Goal: Task Accomplishment & Management: Use online tool/utility

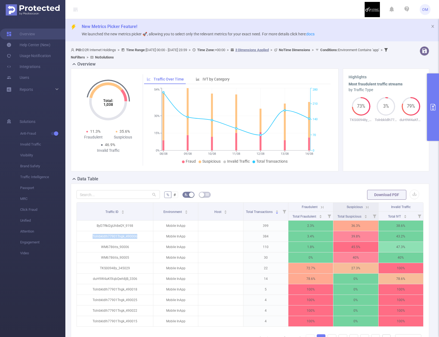
click at [432, 120] on button "primary" at bounding box center [433, 108] width 12 height 68
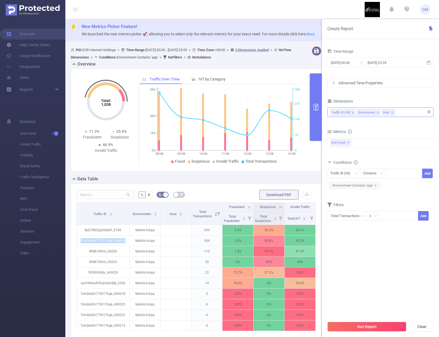
click at [377, 113] on icon "icon: close" at bounding box center [378, 113] width 2 height 2
click at [376, 112] on icon "icon: close" at bounding box center [377, 112] width 3 height 3
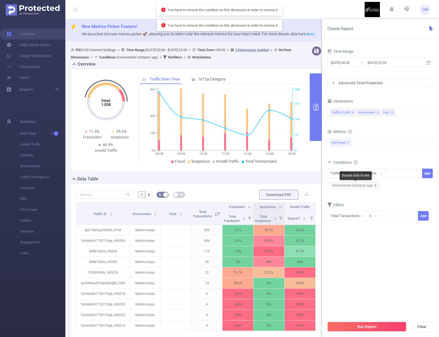
click at [374, 186] on icon "icon: close" at bounding box center [375, 185] width 3 height 3
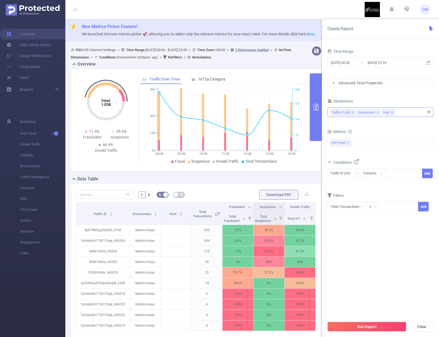
click at [377, 112] on icon "icon: close" at bounding box center [378, 113] width 2 height 2
click at [367, 113] on icon "icon: close" at bounding box center [367, 112] width 3 height 3
click at [365, 325] on button "Run Report" at bounding box center [366, 327] width 79 height 10
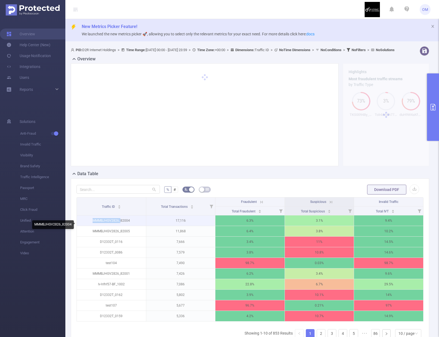
drag, startPoint x: 91, startPoint y: 226, endPoint x: 120, endPoint y: 226, distance: 28.9
click at [120, 226] on p "MMMBJHGV2826_82004" at bounding box center [111, 221] width 69 height 10
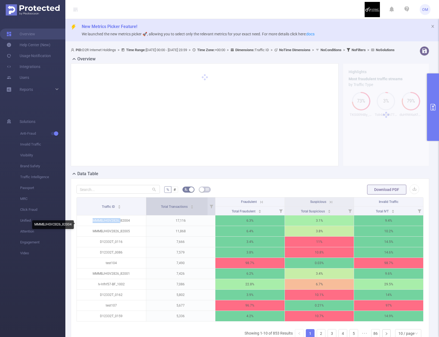
copy p "MMMBJHGV2826_"
